Goal: Entertainment & Leisure: Consume media (video, audio)

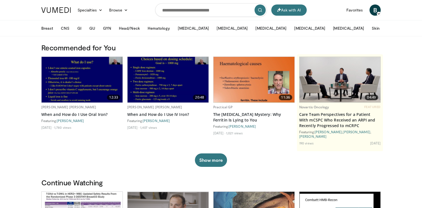
click at [92, 88] on img at bounding box center [82, 80] width 81 height 46
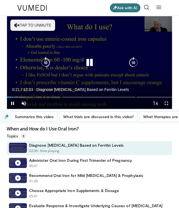
click at [93, 62] on icon "Video Player" at bounding box center [89, 62] width 11 height 11
